Goal: Find specific page/section: Find specific page/section

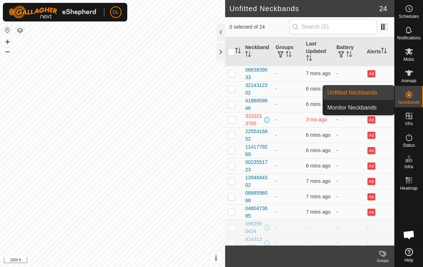
click at [377, 94] on link "Unfitted Neckbands" at bounding box center [358, 93] width 71 height 14
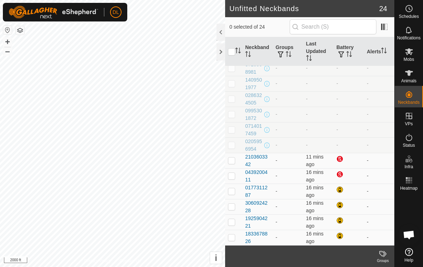
scroll to position [190, 0]
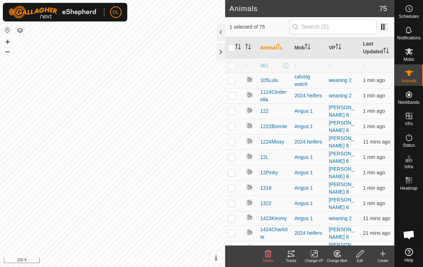
click at [290, 257] on icon at bounding box center [291, 254] width 9 height 9
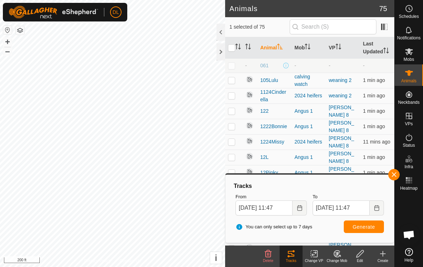
click at [395, 177] on button "button" at bounding box center [393, 174] width 11 height 11
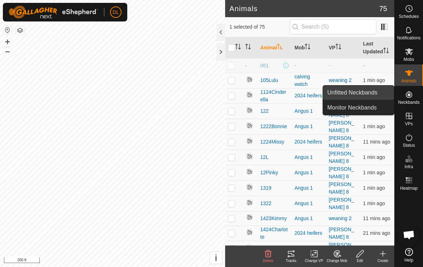
click at [374, 99] on link "Unfitted Neckbands" at bounding box center [358, 93] width 71 height 14
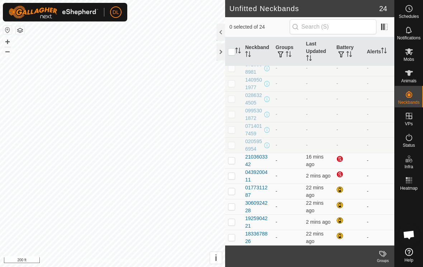
scroll to position [190, 0]
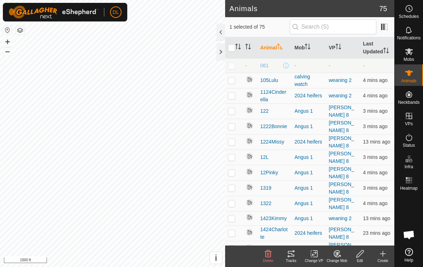
click at [287, 254] on icon at bounding box center [291, 254] width 9 height 9
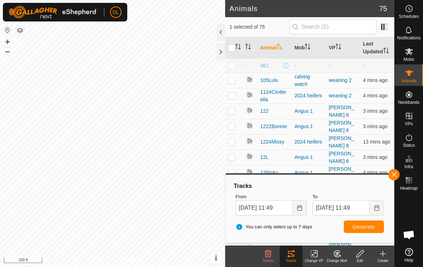
click at [390, 174] on button "button" at bounding box center [393, 174] width 11 height 11
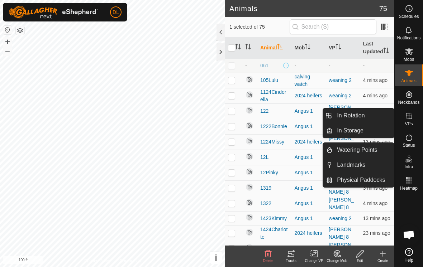
click at [411, 116] on icon at bounding box center [409, 116] width 6 height 6
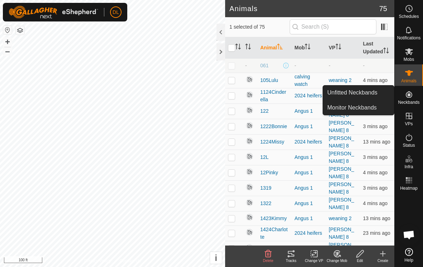
click at [409, 96] on icon at bounding box center [409, 94] width 6 height 6
click at [363, 94] on link "Unfitted Neckbands" at bounding box center [358, 93] width 71 height 14
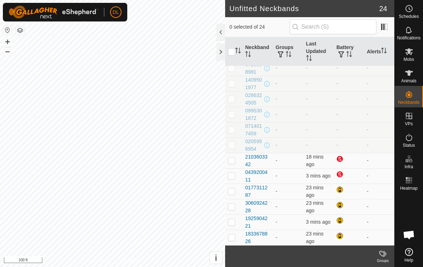
scroll to position [190, 0]
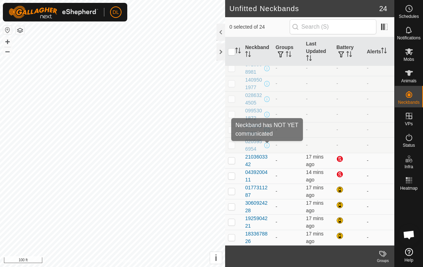
click at [267, 145] on span at bounding box center [267, 146] width 6 height 6
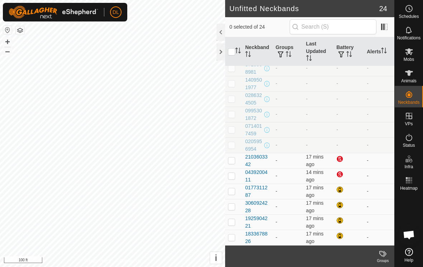
click at [266, 147] on span at bounding box center [267, 146] width 6 height 6
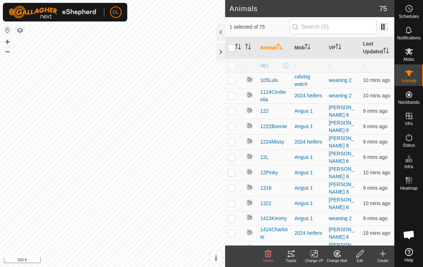
click at [294, 257] on icon at bounding box center [291, 254] width 9 height 9
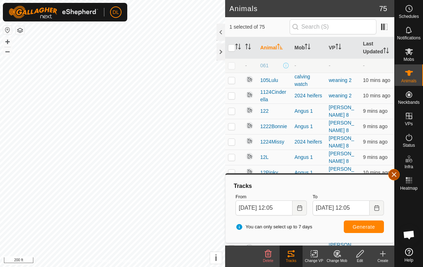
click at [392, 176] on span "button" at bounding box center [394, 175] width 6 height 6
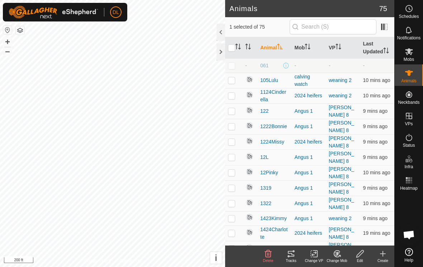
click at [290, 252] on icon at bounding box center [291, 254] width 9 height 9
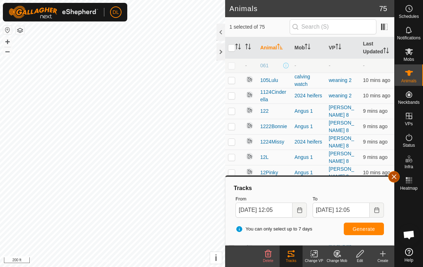
click at [394, 180] on button "button" at bounding box center [393, 176] width 11 height 11
